Goal: Information Seeking & Learning: Learn about a topic

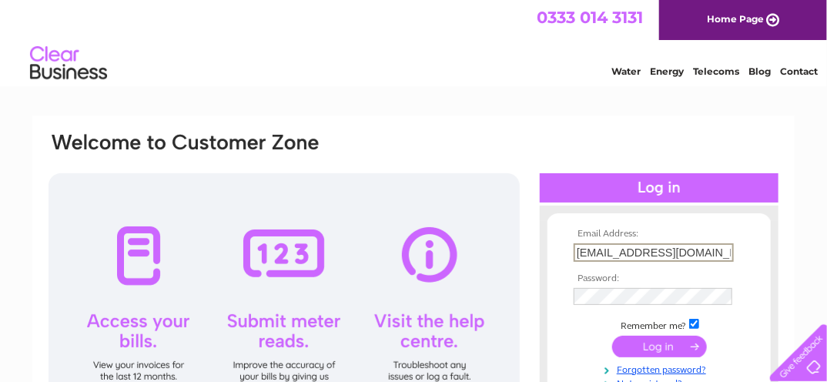
type input "[EMAIL_ADDRESS][DOMAIN_NAME]"
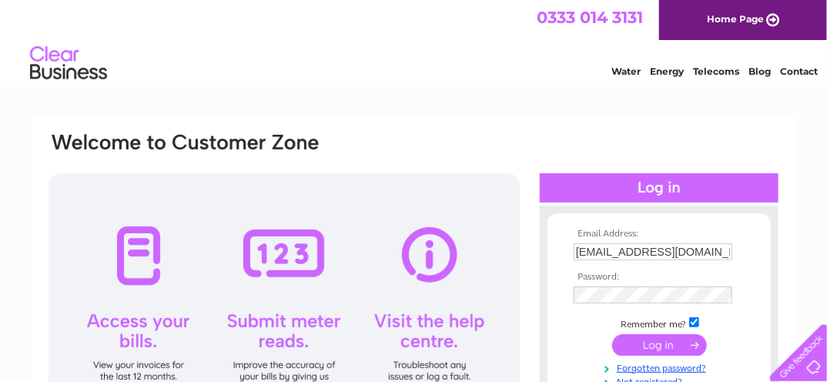
click at [642, 346] on input "submit" at bounding box center [659, 345] width 95 height 22
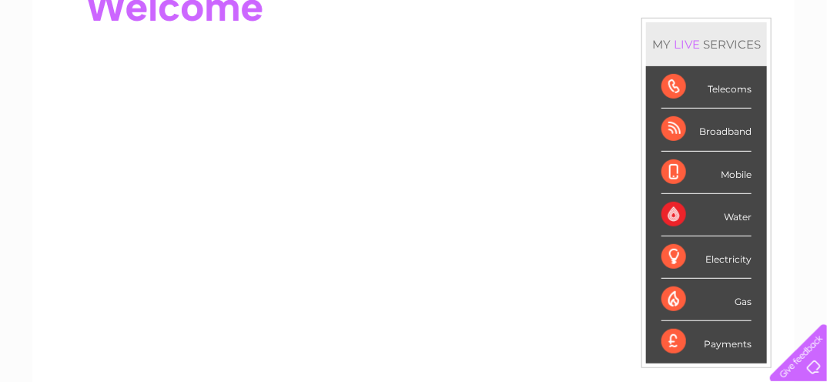
scroll to position [62, 0]
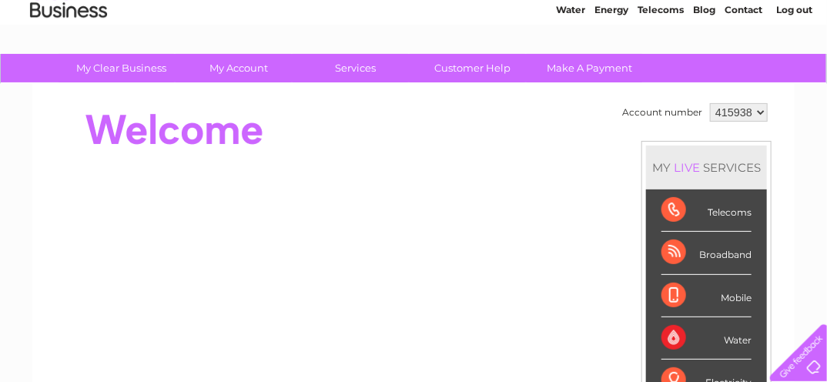
click at [687, 214] on div "Telecoms" at bounding box center [707, 211] width 90 height 42
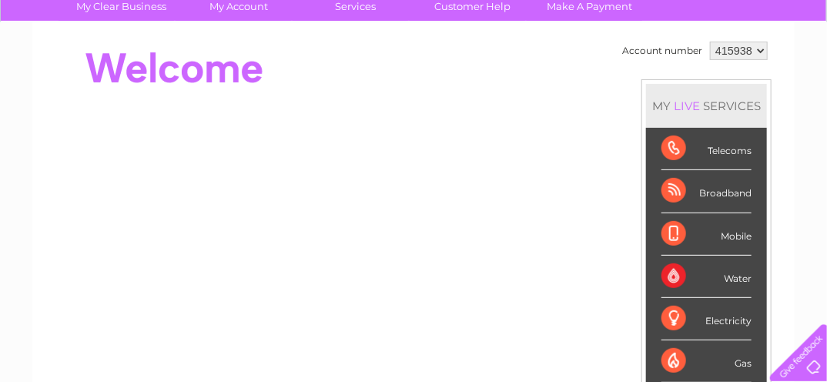
scroll to position [0, 0]
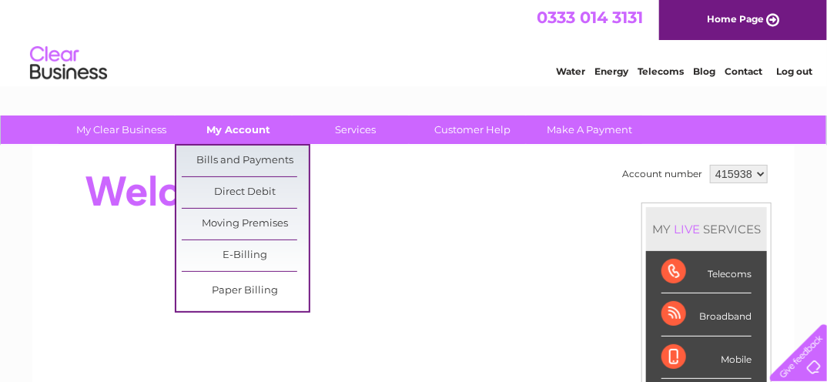
click at [249, 134] on link "My Account" at bounding box center [239, 130] width 127 height 29
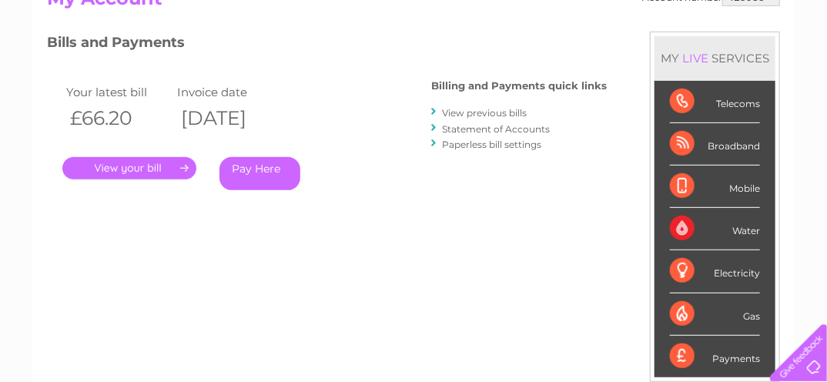
scroll to position [185, 0]
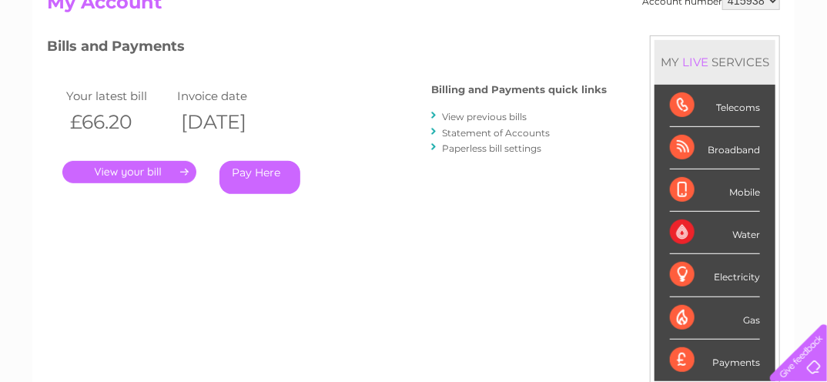
click at [122, 174] on link "." at bounding box center [129, 172] width 134 height 22
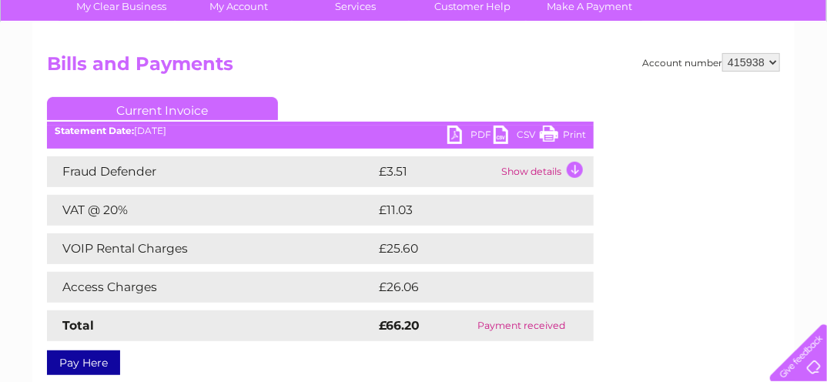
scroll to position [185, 0]
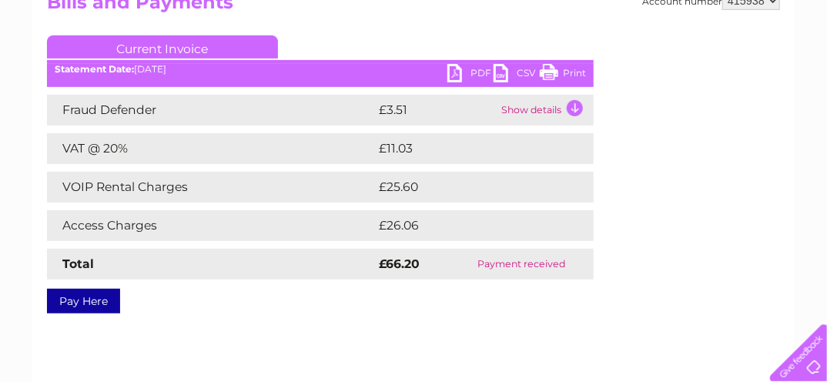
click at [542, 114] on td "Show details" at bounding box center [546, 110] width 96 height 31
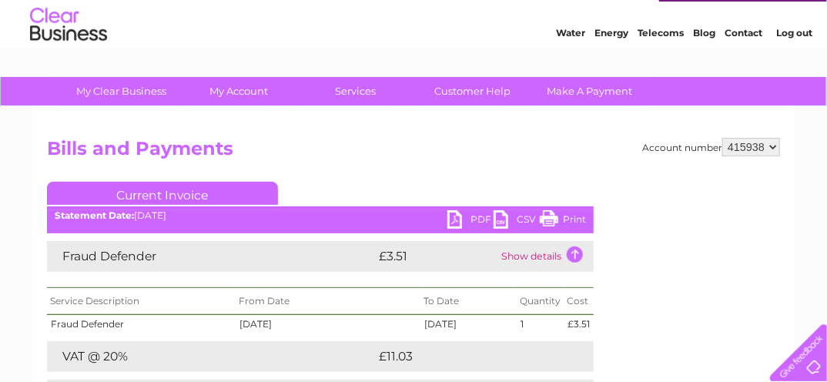
scroll to position [38, 0]
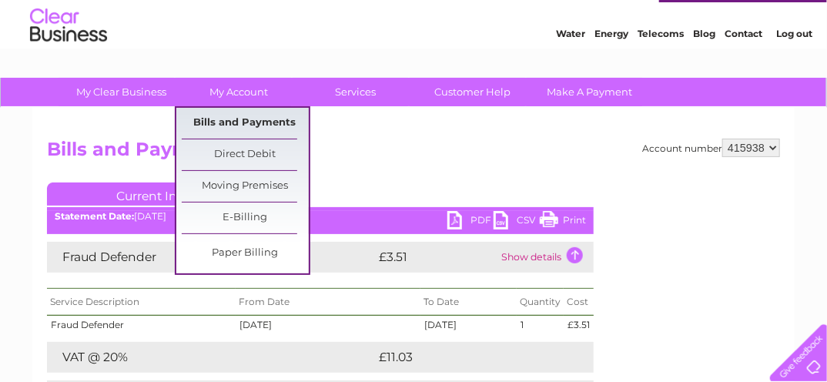
click at [240, 125] on link "Bills and Payments" at bounding box center [245, 123] width 127 height 31
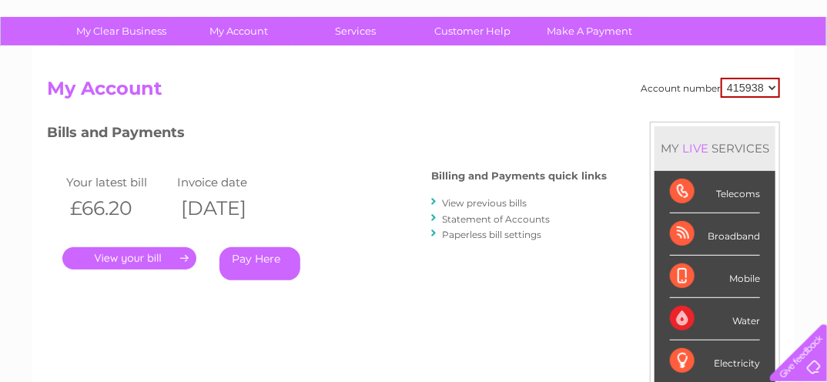
scroll to position [123, 0]
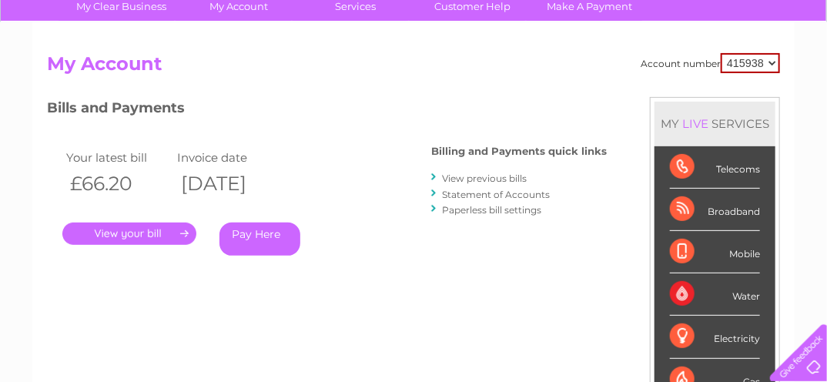
click at [159, 232] on link "." at bounding box center [129, 234] width 134 height 22
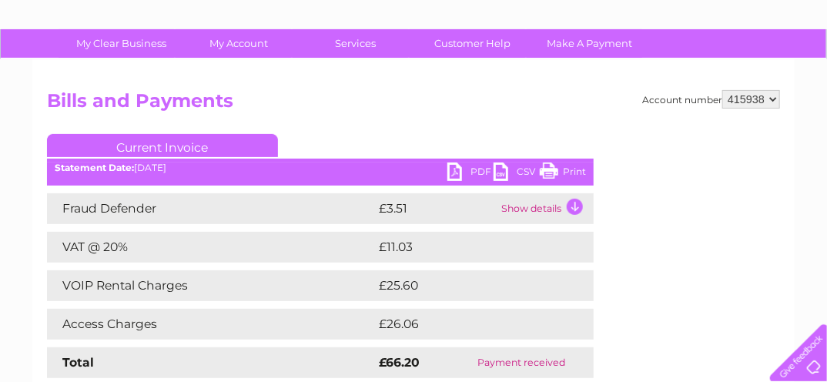
scroll to position [62, 0]
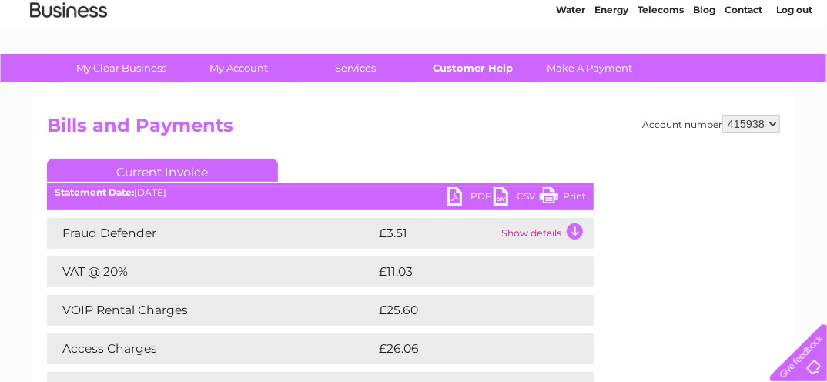
click at [455, 72] on link "Customer Help" at bounding box center [473, 68] width 127 height 29
